Goal: Information Seeking & Learning: Learn about a topic

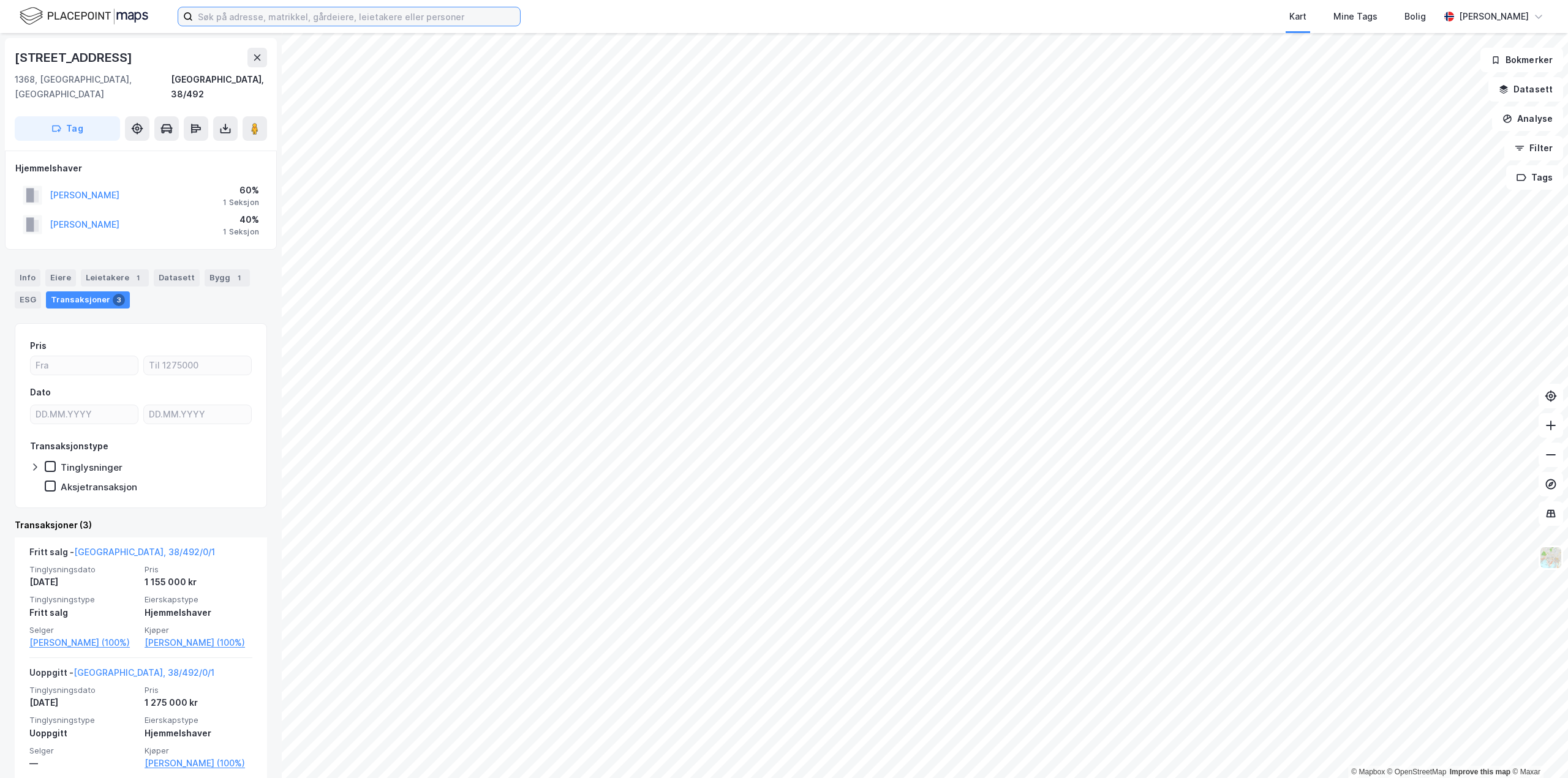
click at [355, 18] on input at bounding box center [356, 16] width 327 height 18
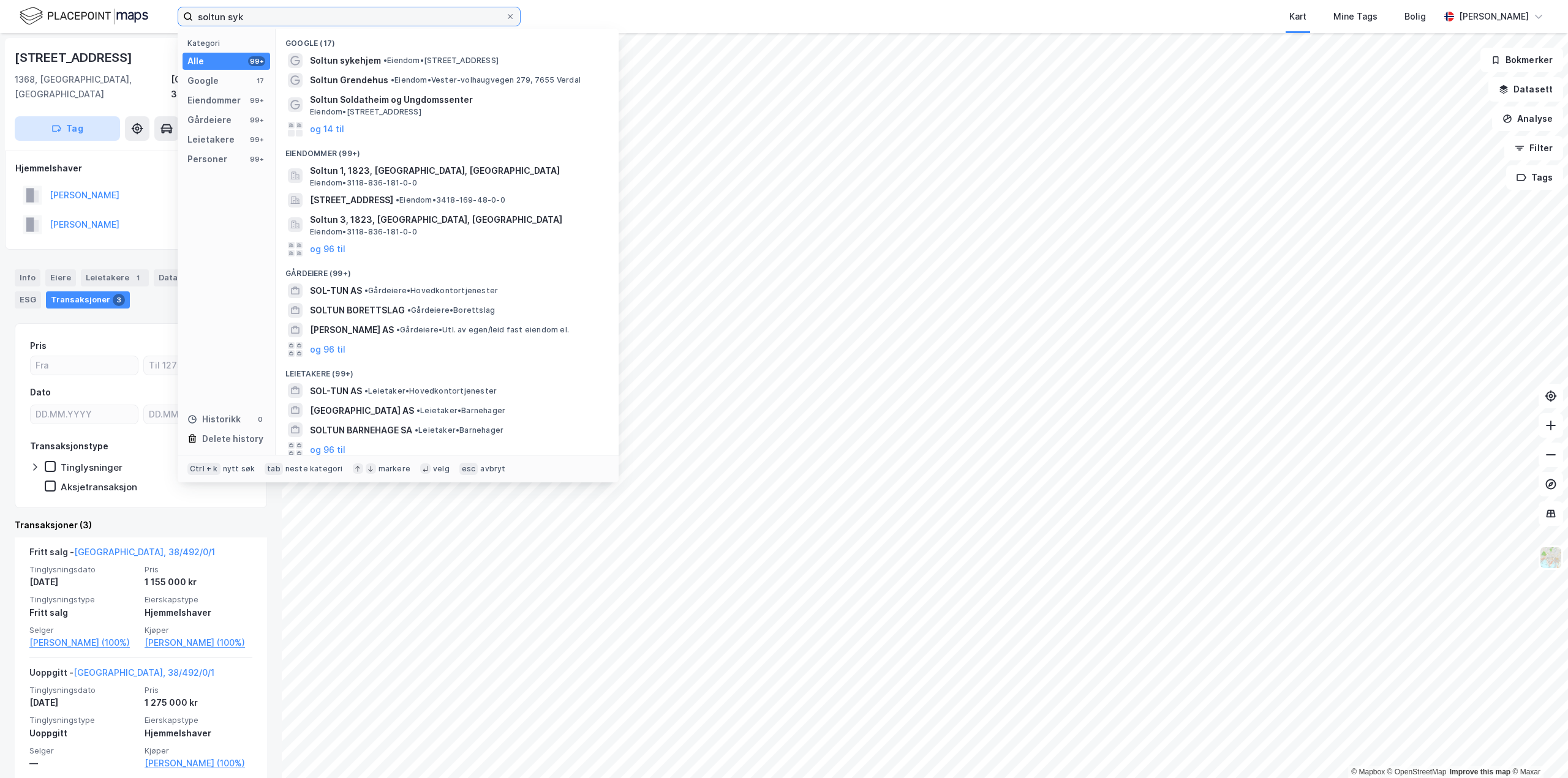
type input "soltun syk"
drag, startPoint x: 366, startPoint y: 19, endPoint x: 22, endPoint y: 5, distance: 344.3
click at [22, 5] on div "soltun syk Kategori Alle 99+ Google 17 Eiendommer 99+ Gårdeiere 99+ Leietakere …" at bounding box center [784, 16] width 1568 height 33
click at [344, 61] on span "Soltun sykehjem" at bounding box center [346, 61] width 71 height 14
